Goal: Navigation & Orientation: Find specific page/section

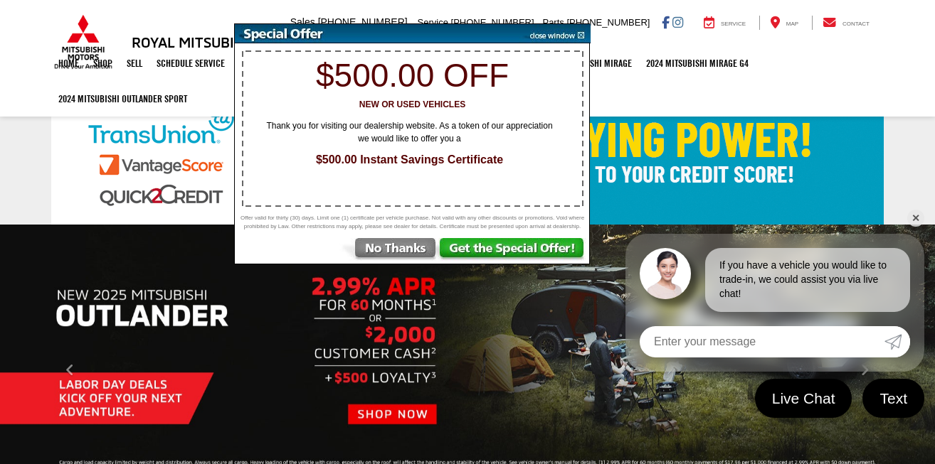
click at [582, 36] on img at bounding box center [554, 33] width 72 height 19
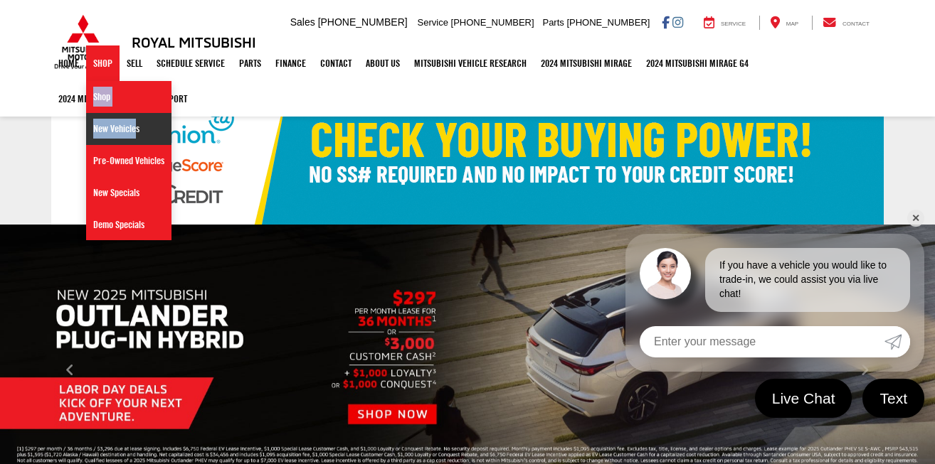
drag, startPoint x: 105, startPoint y: 65, endPoint x: 132, endPoint y: 134, distance: 74.8
click at [119, 81] on li "Shop Shop New Vehicles Pre-Owned Vehicles New Specials Demo Specials" at bounding box center [102, 64] width 33 height 36
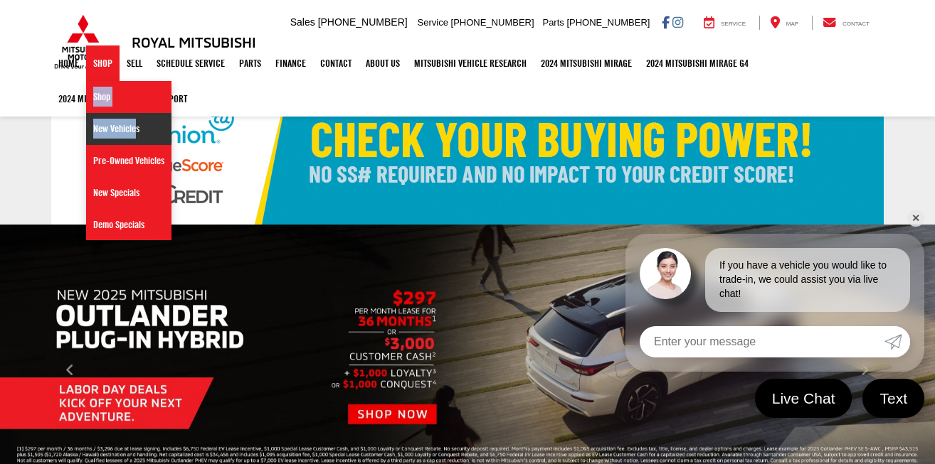
click at [134, 131] on link "New Vehicles" at bounding box center [128, 129] width 85 height 32
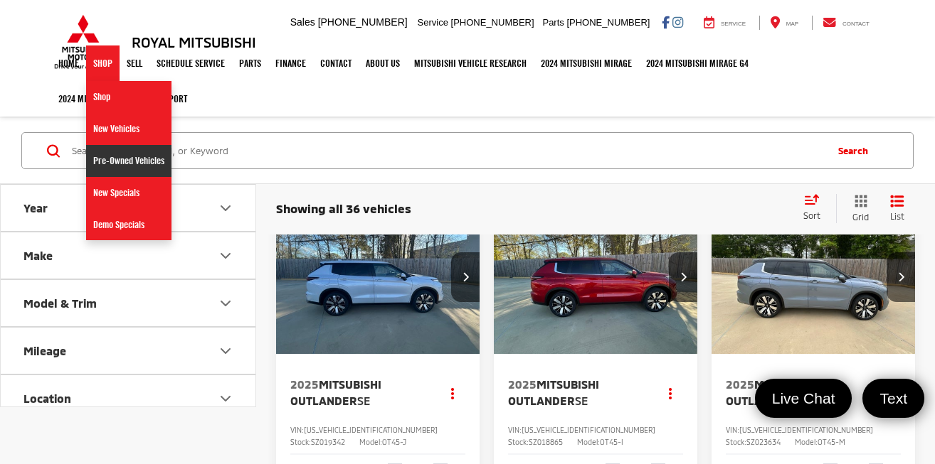
click at [129, 164] on link "Pre-Owned Vehicles" at bounding box center [128, 161] width 85 height 32
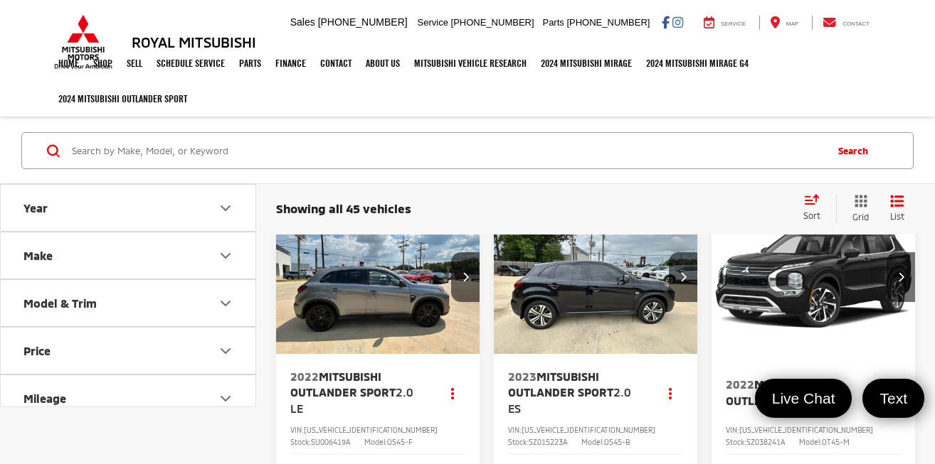
drag, startPoint x: 321, startPoint y: 188, endPoint x: 658, endPoint y: 194, distance: 336.5
click at [321, 188] on div "Showing all 45 vehicles Clear All + 0 test Sort Price: High to Low Price: Low t…" at bounding box center [595, 209] width 678 height 52
click at [170, 41] on h3 "Royal Mitsubishi" at bounding box center [194, 42] width 124 height 16
click at [102, 43] on img at bounding box center [83, 41] width 64 height 55
